Goal: Task Accomplishment & Management: Use online tool/utility

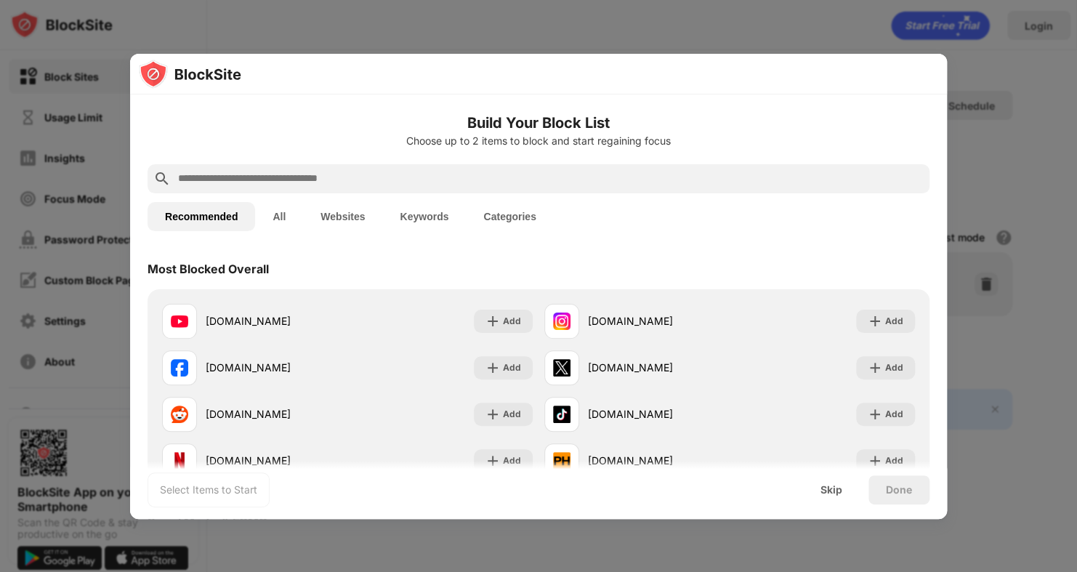
click at [274, 168] on div at bounding box center [539, 178] width 782 height 29
click at [267, 184] on input "text" at bounding box center [550, 178] width 747 height 17
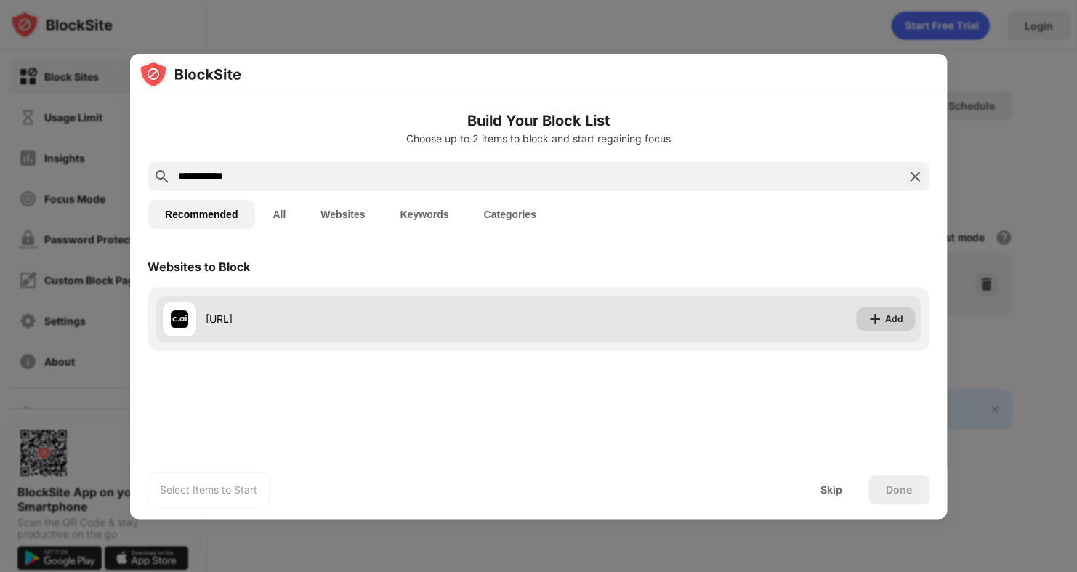
type input "**********"
click at [872, 315] on img at bounding box center [875, 319] width 15 height 15
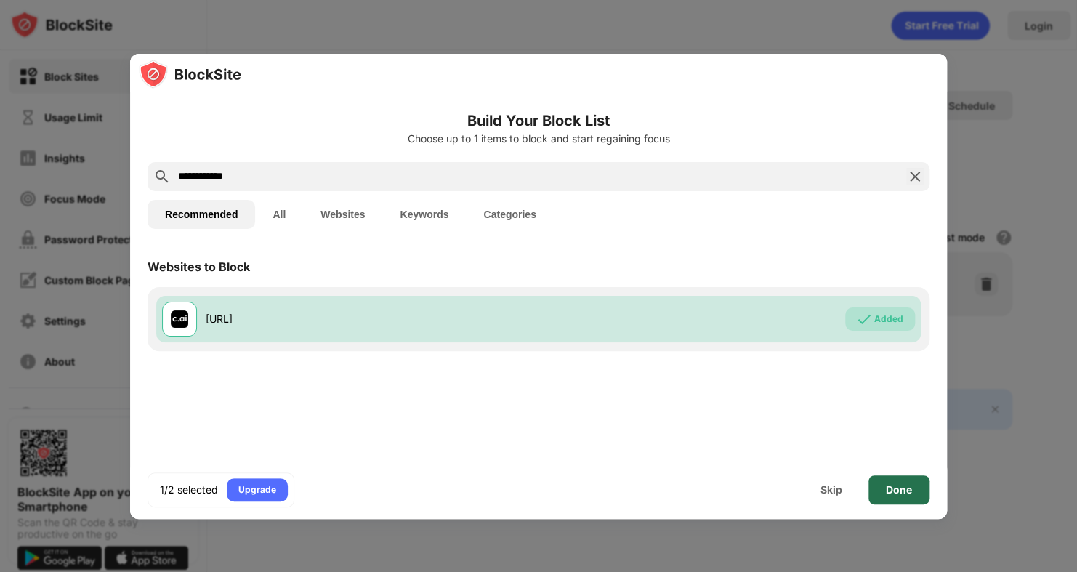
click at [896, 492] on div "Done" at bounding box center [899, 490] width 26 height 12
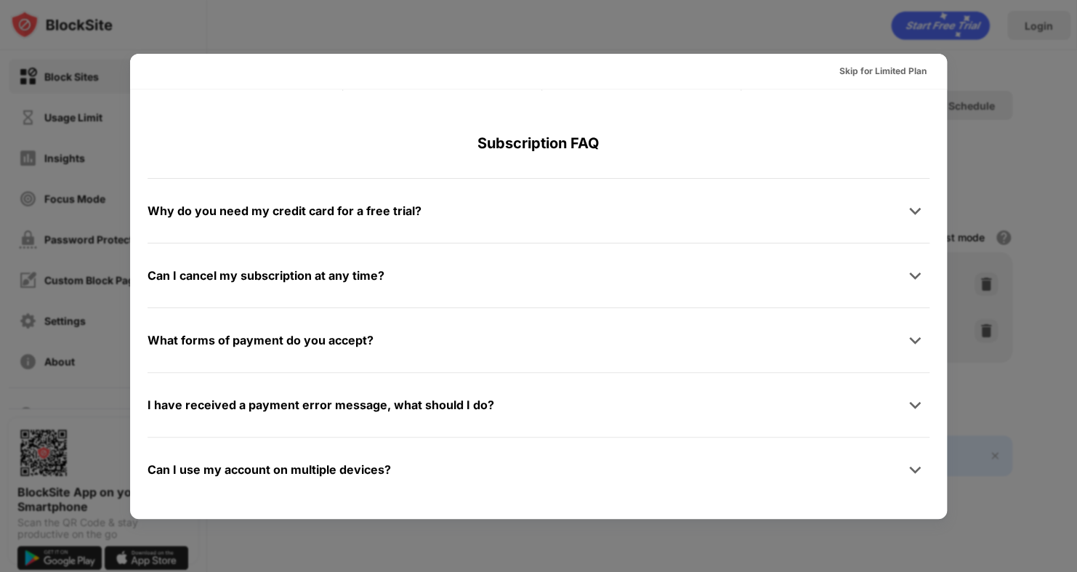
scroll to position [708, 0]
click at [908, 268] on div at bounding box center [915, 276] width 29 height 29
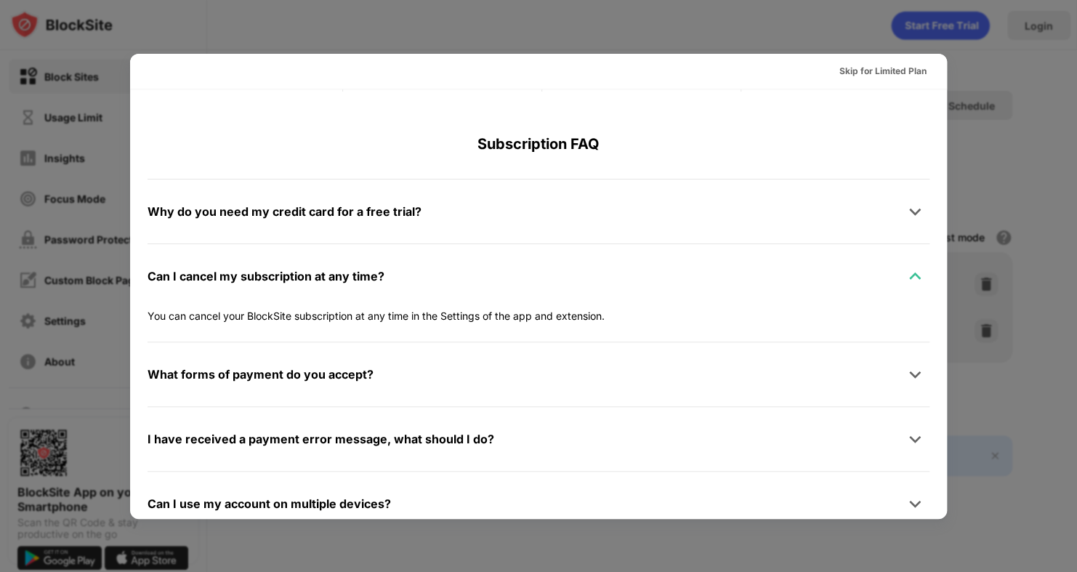
click at [908, 268] on div at bounding box center [915, 276] width 29 height 29
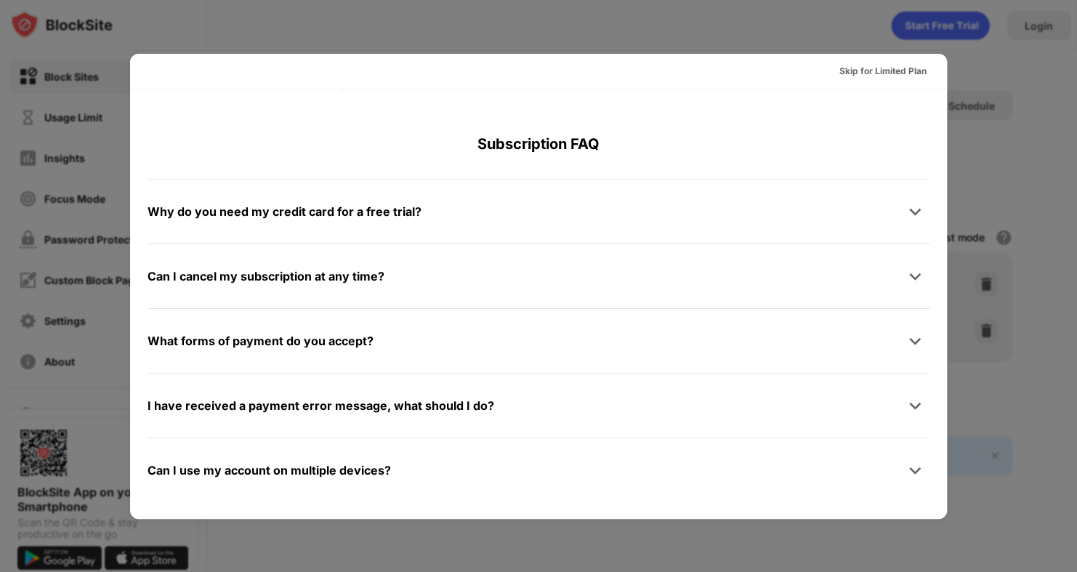
scroll to position [0, 0]
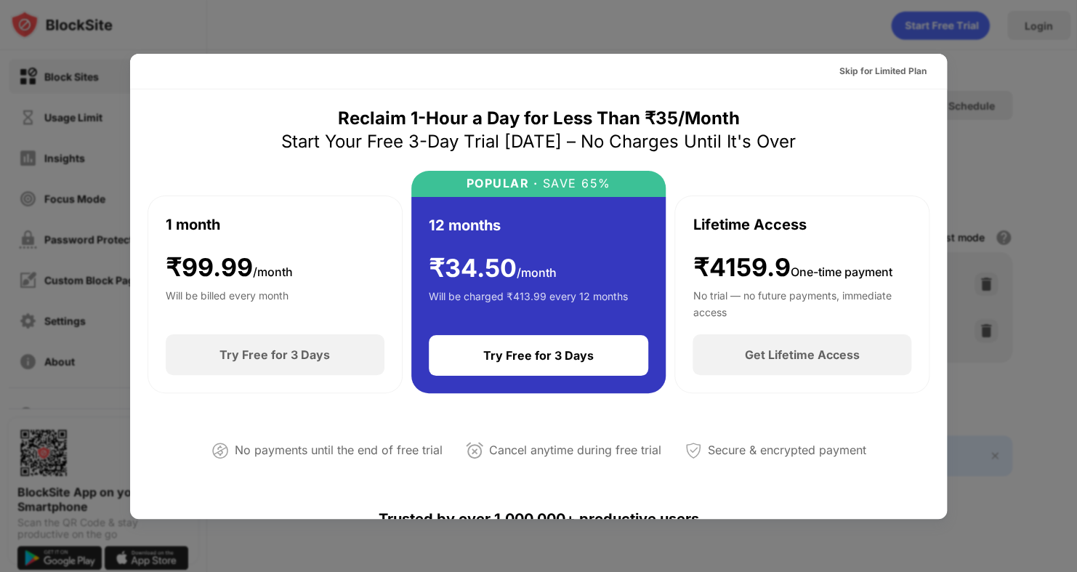
click at [279, 276] on span "/month" at bounding box center [273, 272] width 40 height 15
click at [379, 404] on div "Reclaim 1-Hour a Day for Less Than ₹35/Month Start Your Free 3-Day Trial Today …" at bounding box center [539, 296] width 782 height 378
click at [898, 75] on div "Skip for Limited Plan" at bounding box center [883, 71] width 87 height 15
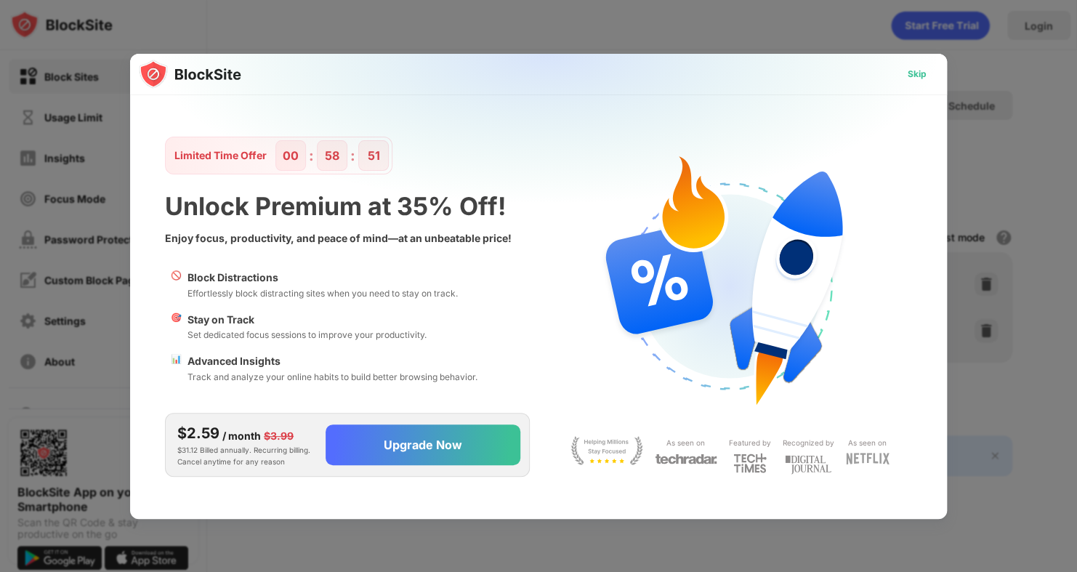
click at [912, 73] on div "Skip" at bounding box center [917, 74] width 19 height 15
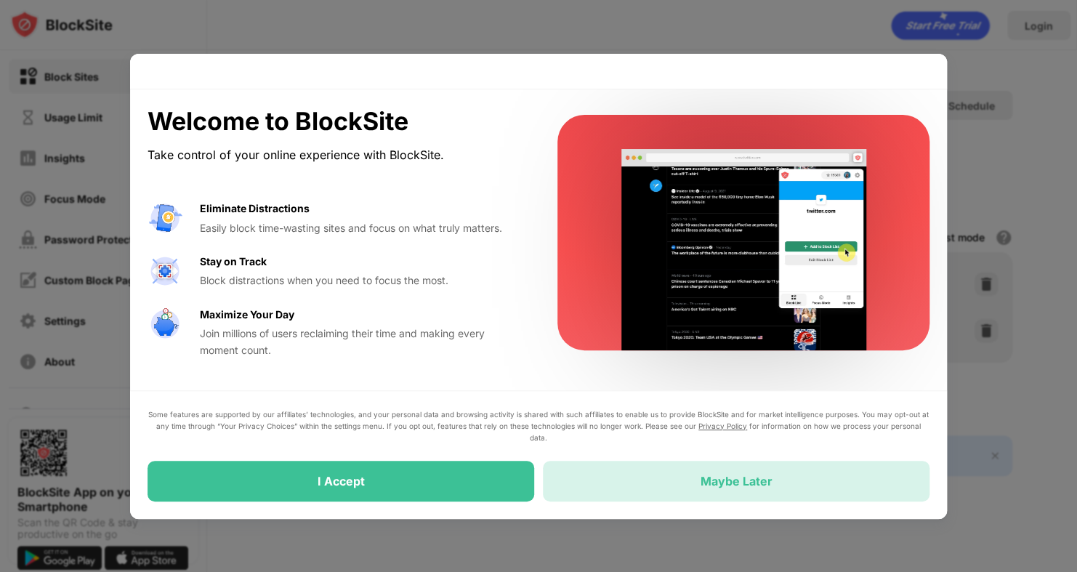
click at [627, 471] on div "Maybe Later" at bounding box center [736, 481] width 387 height 41
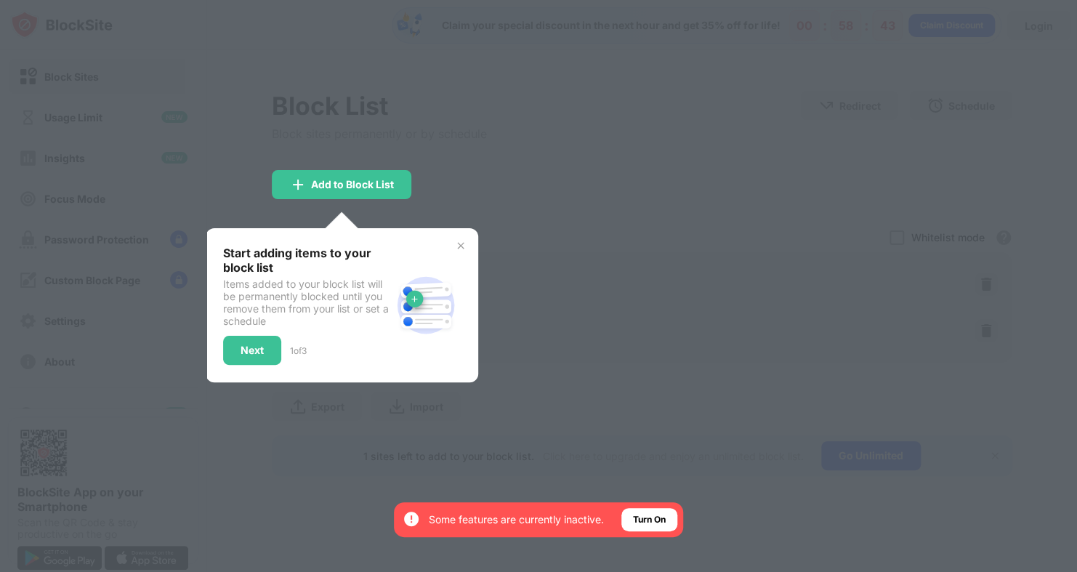
click at [582, 339] on div at bounding box center [538, 286] width 1077 height 572
click at [251, 346] on div "Next" at bounding box center [252, 351] width 23 height 12
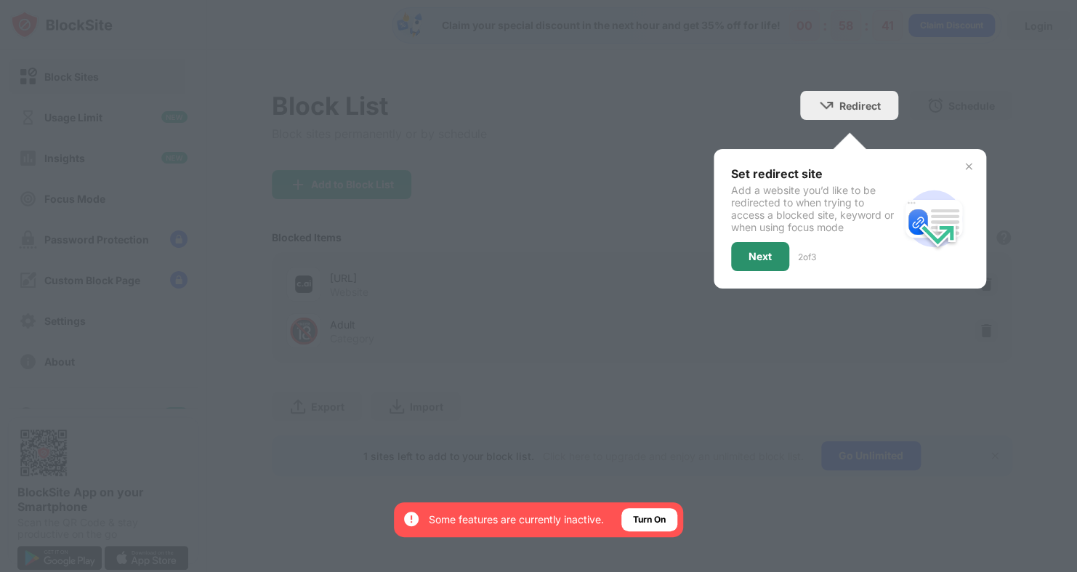
click at [777, 260] on div "Next" at bounding box center [760, 256] width 58 height 29
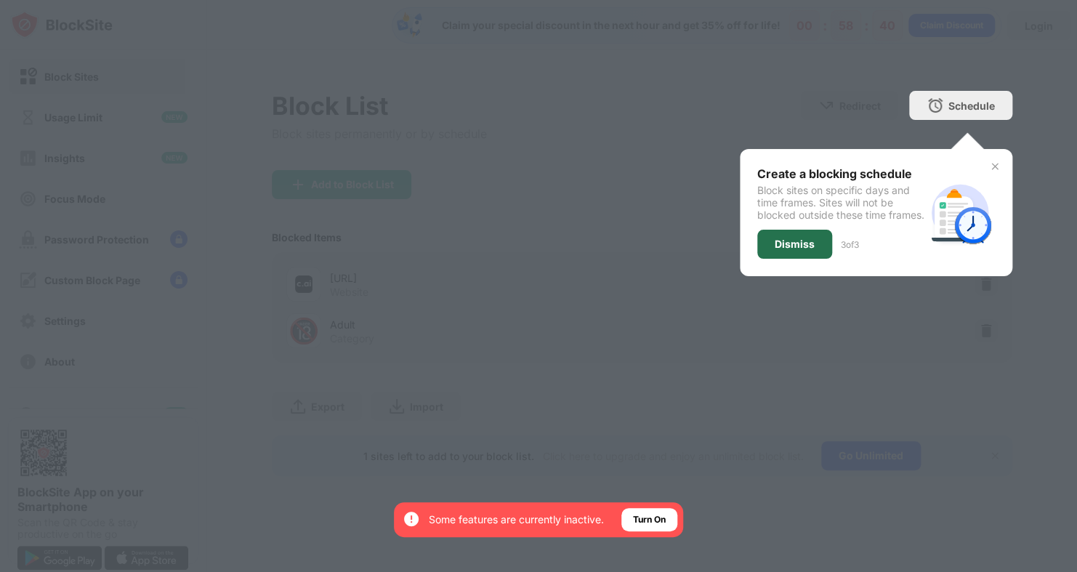
click at [777, 250] on div "Dismiss" at bounding box center [795, 244] width 40 height 12
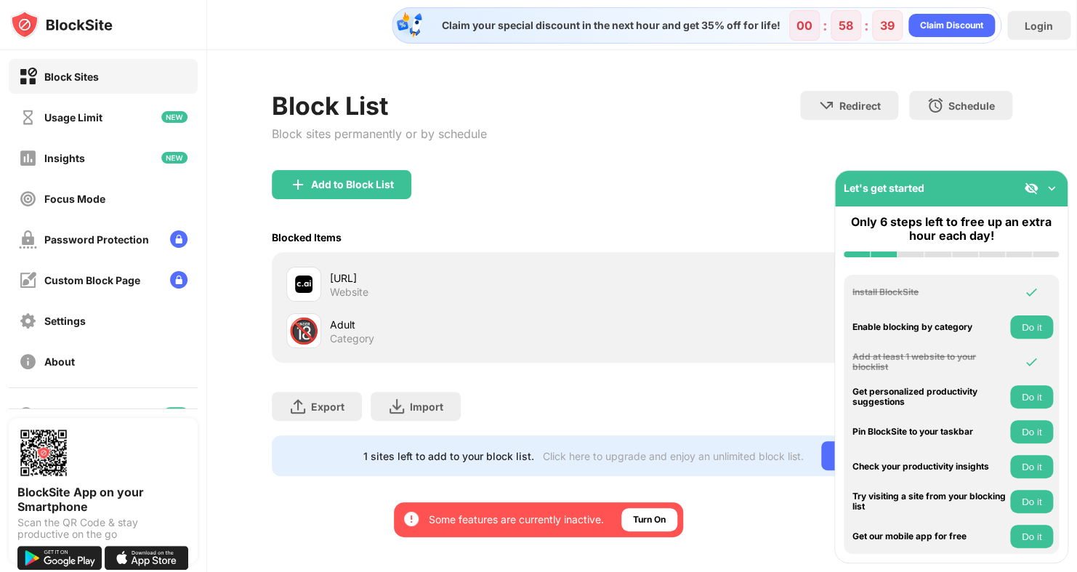
click at [668, 202] on div "Add to Block List" at bounding box center [642, 196] width 741 height 52
drag, startPoint x: 961, startPoint y: 189, endPoint x: 927, endPoint y: 216, distance: 43.5
click at [927, 216] on div "Let's get started Only 6 steps left to free up an extra hour each day! Install …" at bounding box center [952, 366] width 234 height 393
click at [1032, 186] on img at bounding box center [1031, 188] width 15 height 15
